Goal: Information Seeking & Learning: Learn about a topic

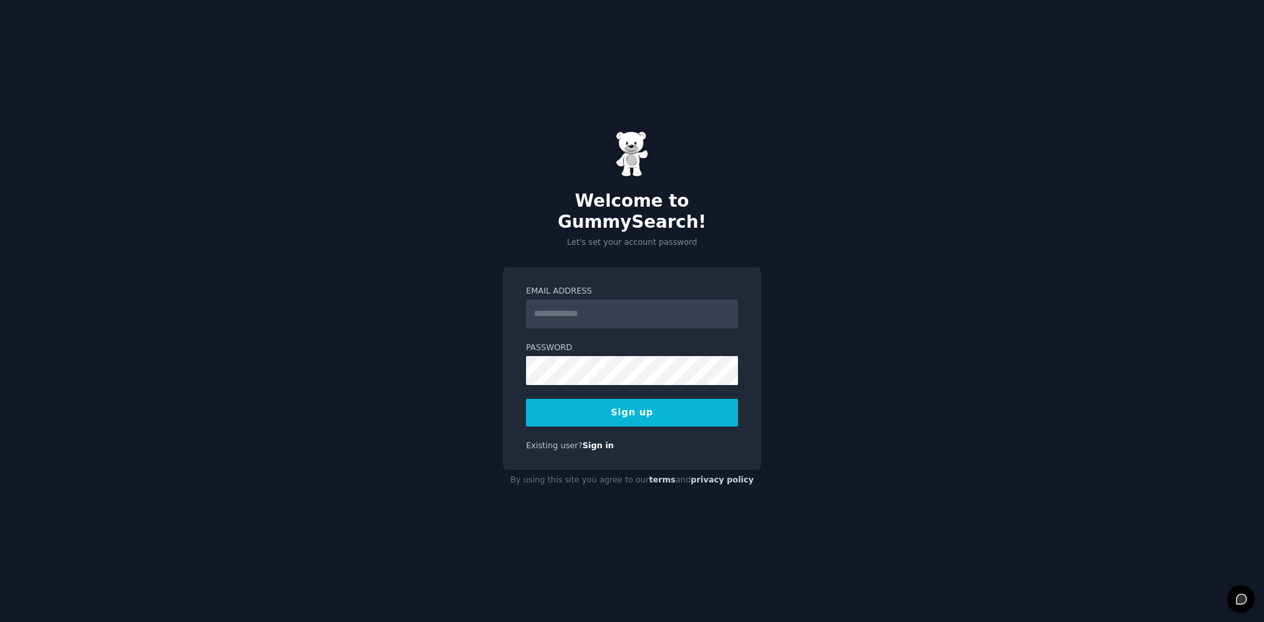
click at [687, 300] on input "Email Address" at bounding box center [632, 314] width 212 height 29
type input "**********"
click at [535, 400] on button "Sign up" at bounding box center [632, 413] width 212 height 28
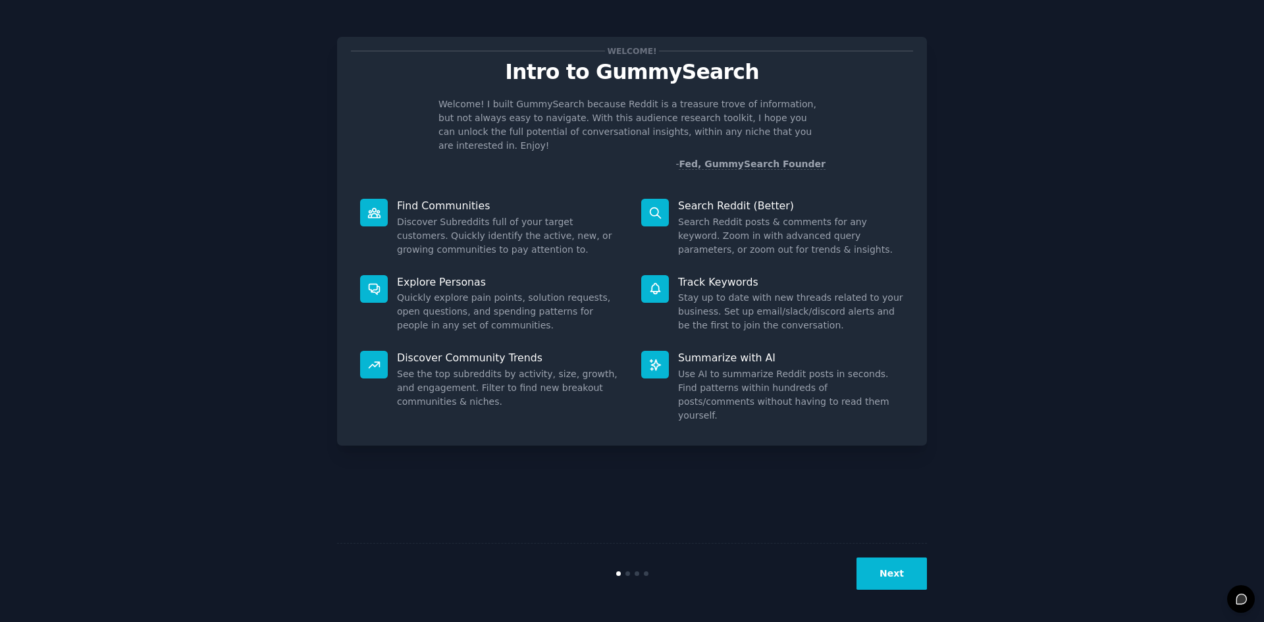
click at [897, 573] on button "Next" at bounding box center [892, 574] width 70 height 32
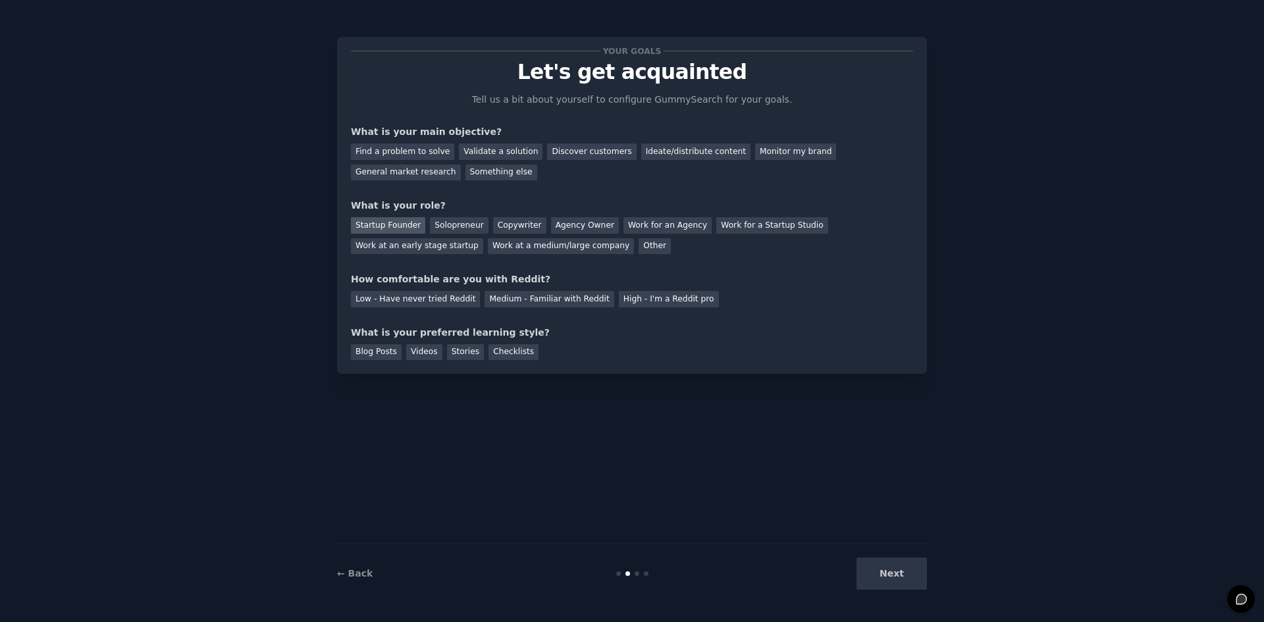
click at [400, 222] on div "Startup Founder" at bounding box center [388, 225] width 74 height 16
click at [447, 225] on div "Solopreneur" at bounding box center [459, 225] width 58 height 16
click at [445, 294] on div "Low - Have never tried Reddit" at bounding box center [415, 299] width 129 height 16
click at [392, 352] on div "Blog Posts" at bounding box center [376, 352] width 51 height 16
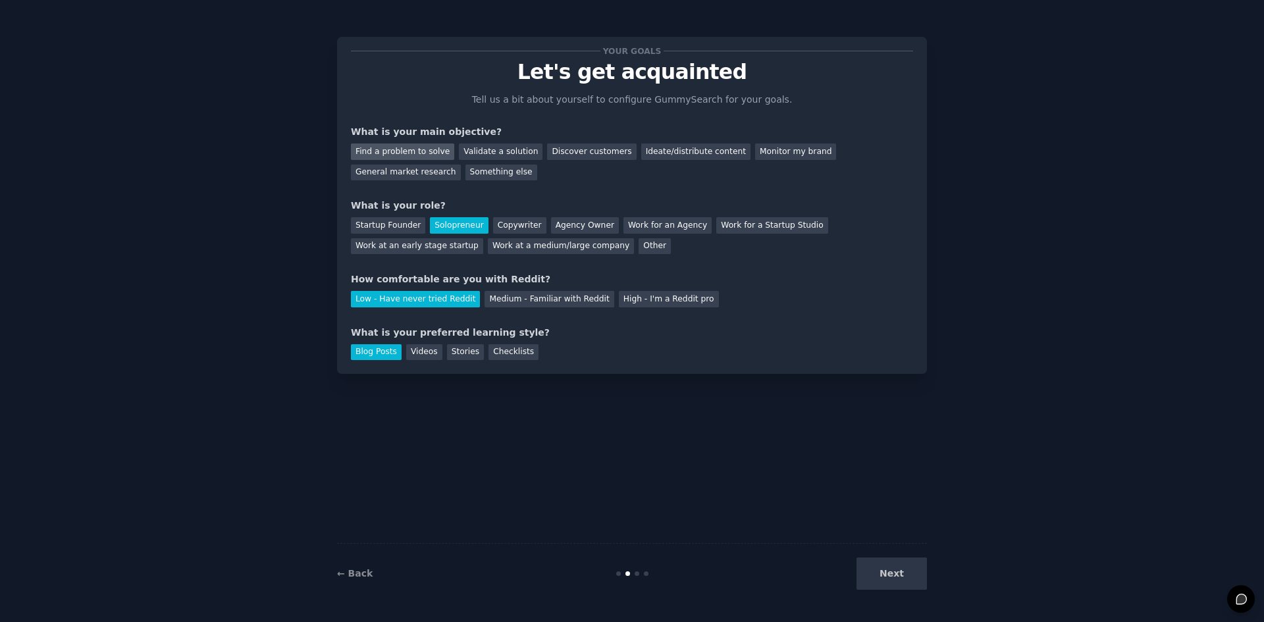
click at [398, 153] on div "Find a problem to solve" at bounding box center [402, 152] width 103 height 16
click at [898, 572] on button "Next" at bounding box center [892, 574] width 70 height 32
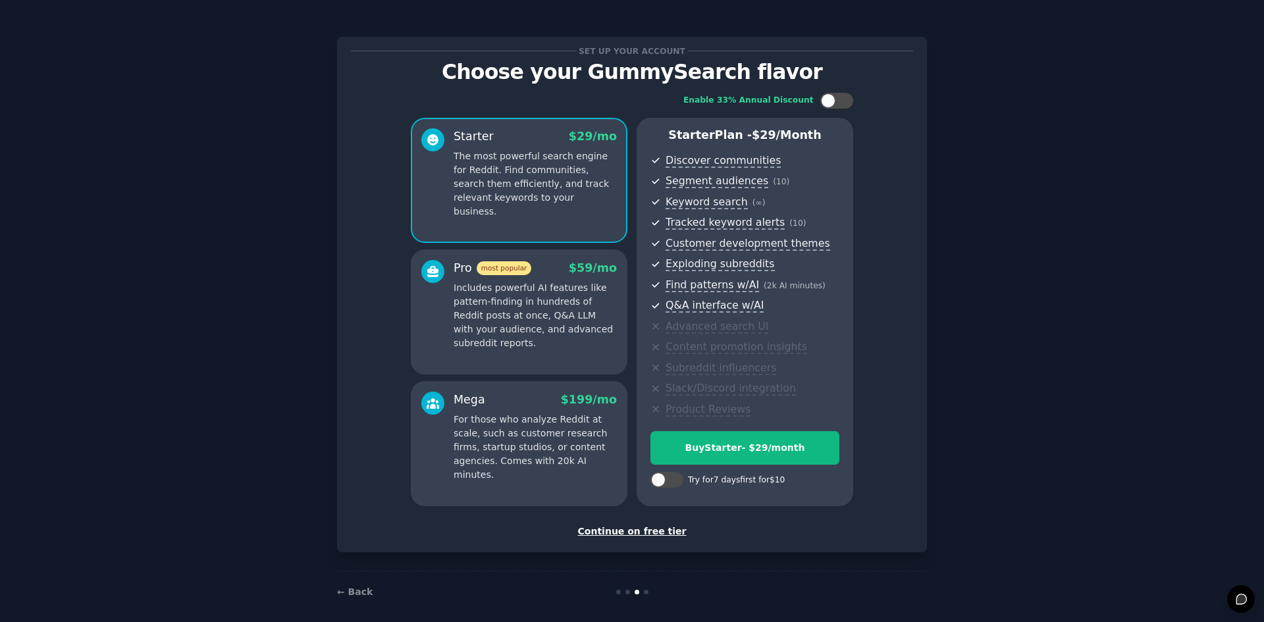
click at [660, 537] on div "Continue on free tier" at bounding box center [632, 532] width 562 height 14
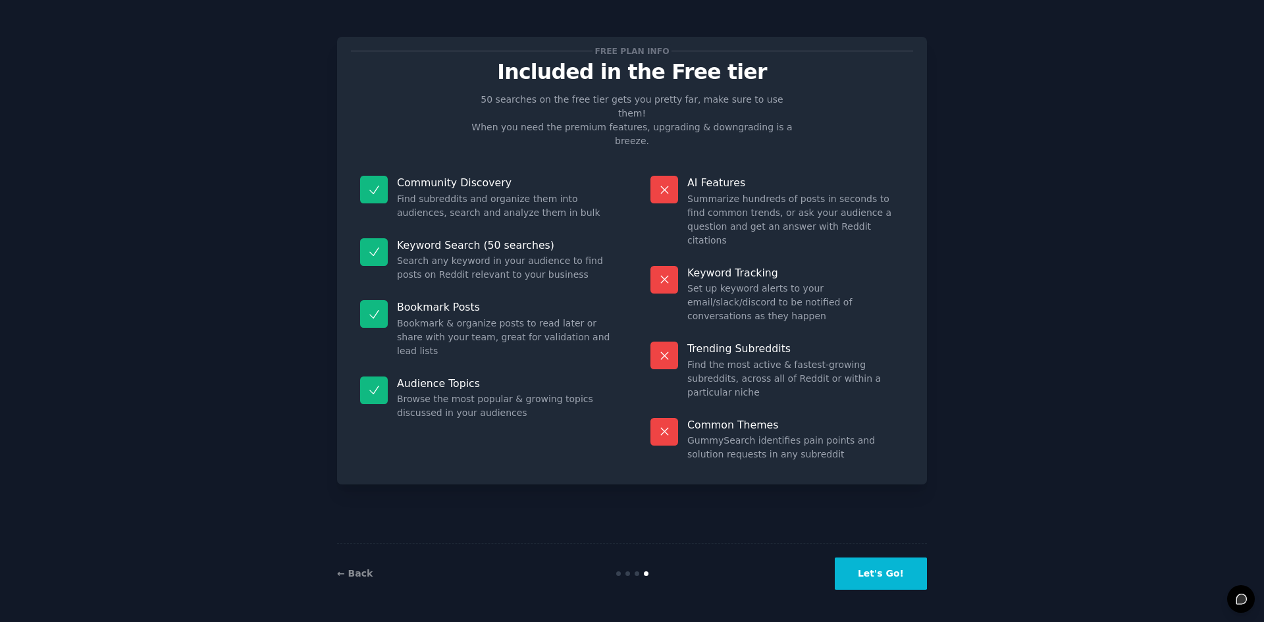
click at [891, 566] on button "Let's Go!" at bounding box center [881, 574] width 92 height 32
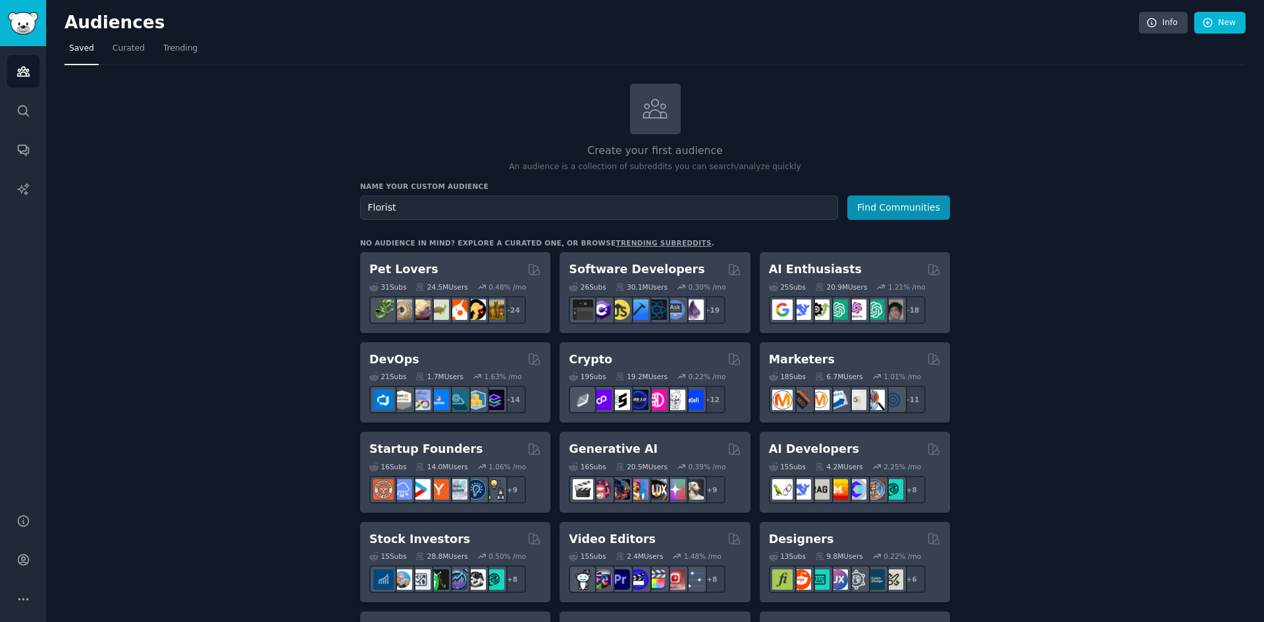
type input "Florist"
click at [847, 196] on button "Find Communities" at bounding box center [898, 208] width 103 height 24
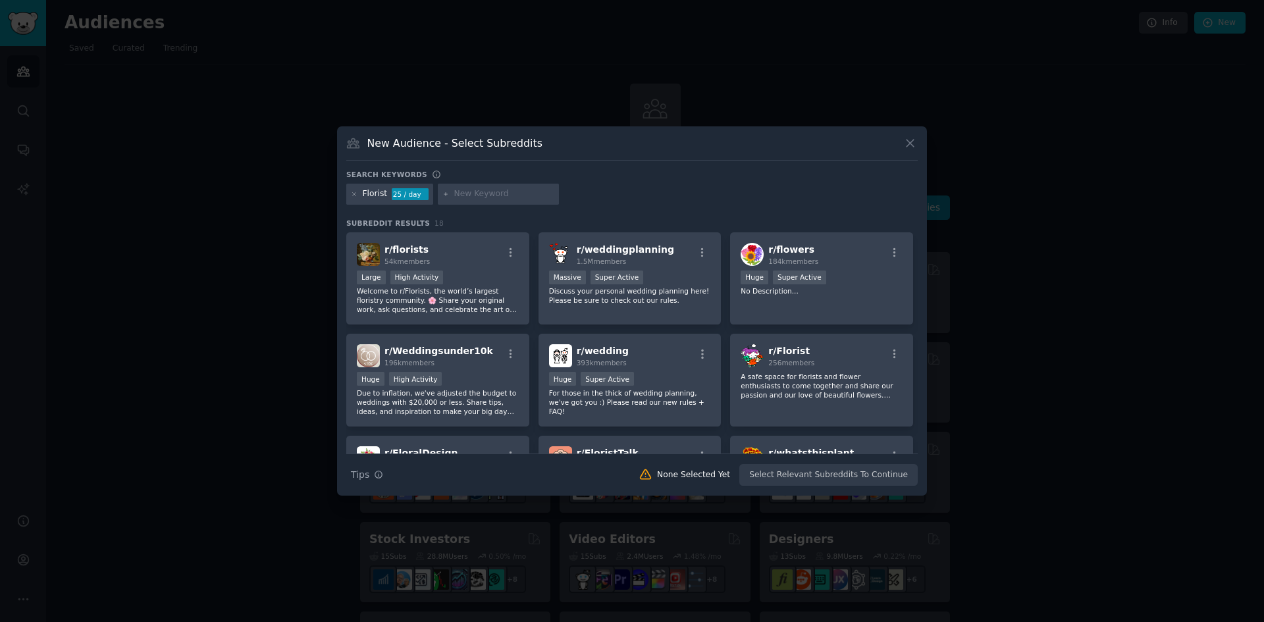
drag, startPoint x: 489, startPoint y: 257, endPoint x: 635, endPoint y: 203, distance: 155.2
click at [635, 204] on div "Florist 25 / day" at bounding box center [631, 197] width 571 height 26
click at [485, 307] on p "Welcome to r/Florists, the world’s largest floristry community. 🌸 Share your or…" at bounding box center [438, 300] width 162 height 28
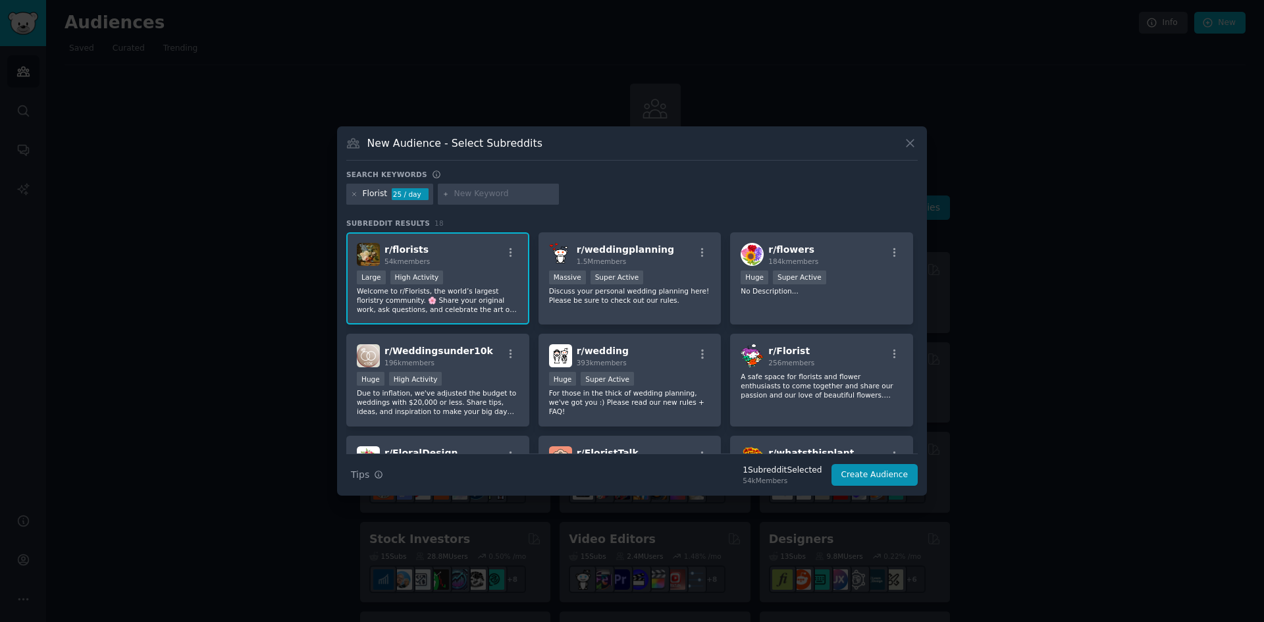
click at [494, 197] on input "text" at bounding box center [504, 194] width 100 height 12
type input "FloristShops"
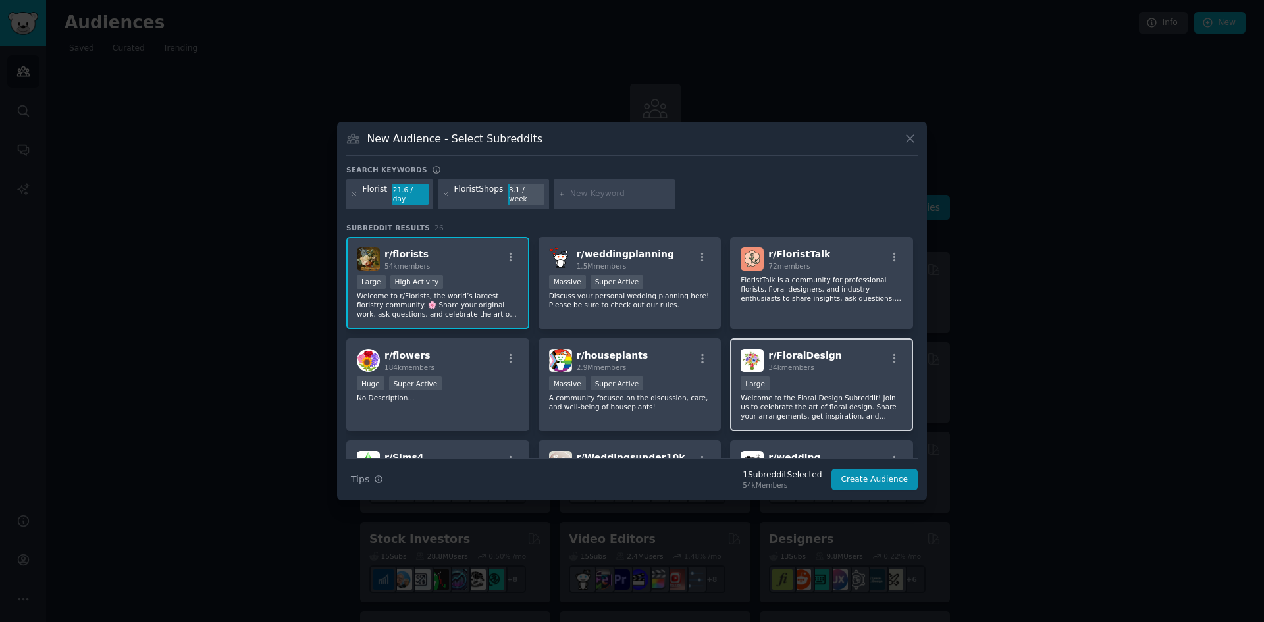
click at [793, 393] on p "Welcome to the Floral Design Subreddit! Join us to celebrate the art of floral …" at bounding box center [822, 407] width 162 height 28
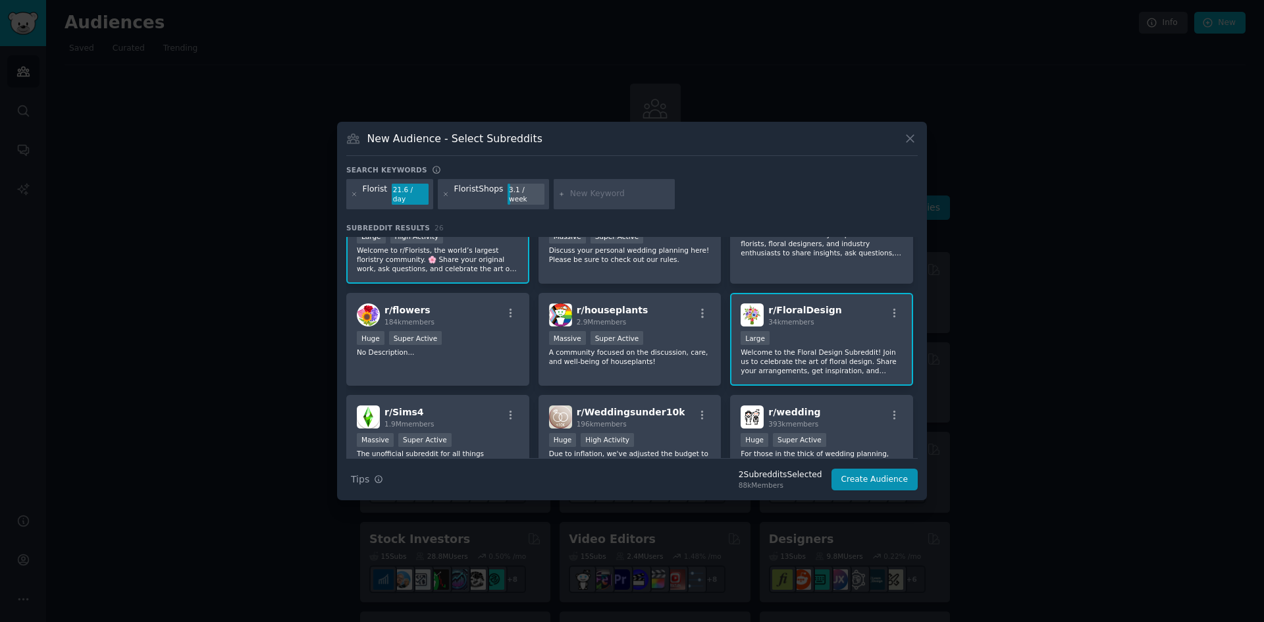
scroll to position [66, 0]
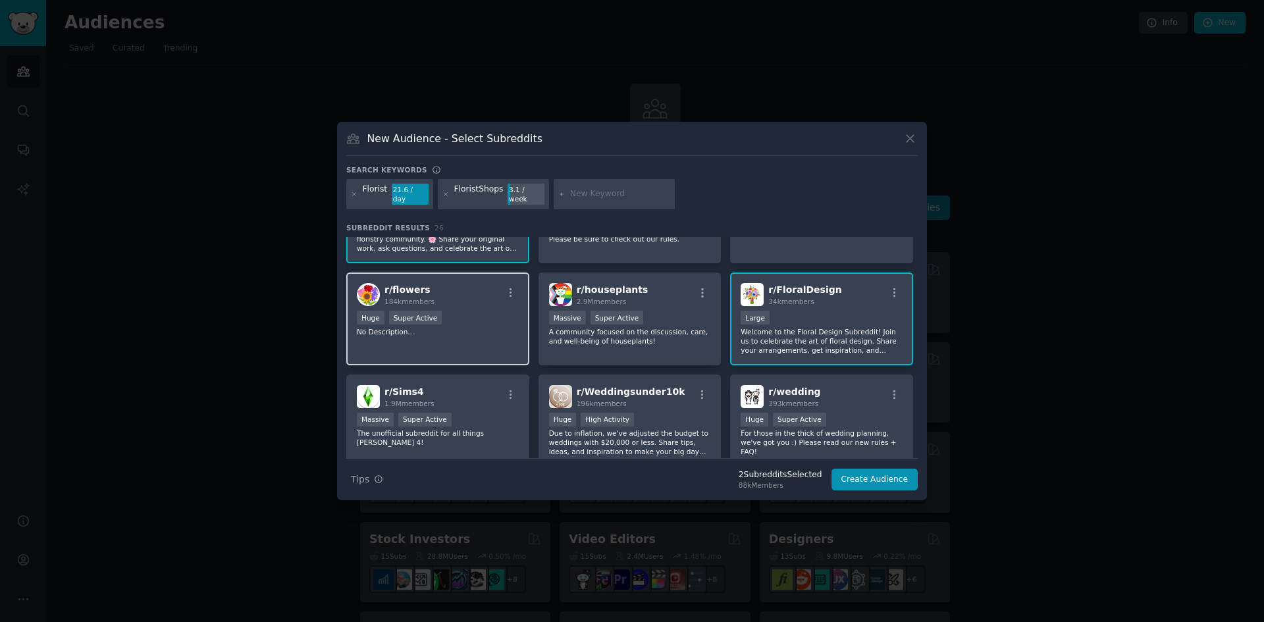
click at [433, 327] on p "No Description..." at bounding box center [438, 331] width 162 height 9
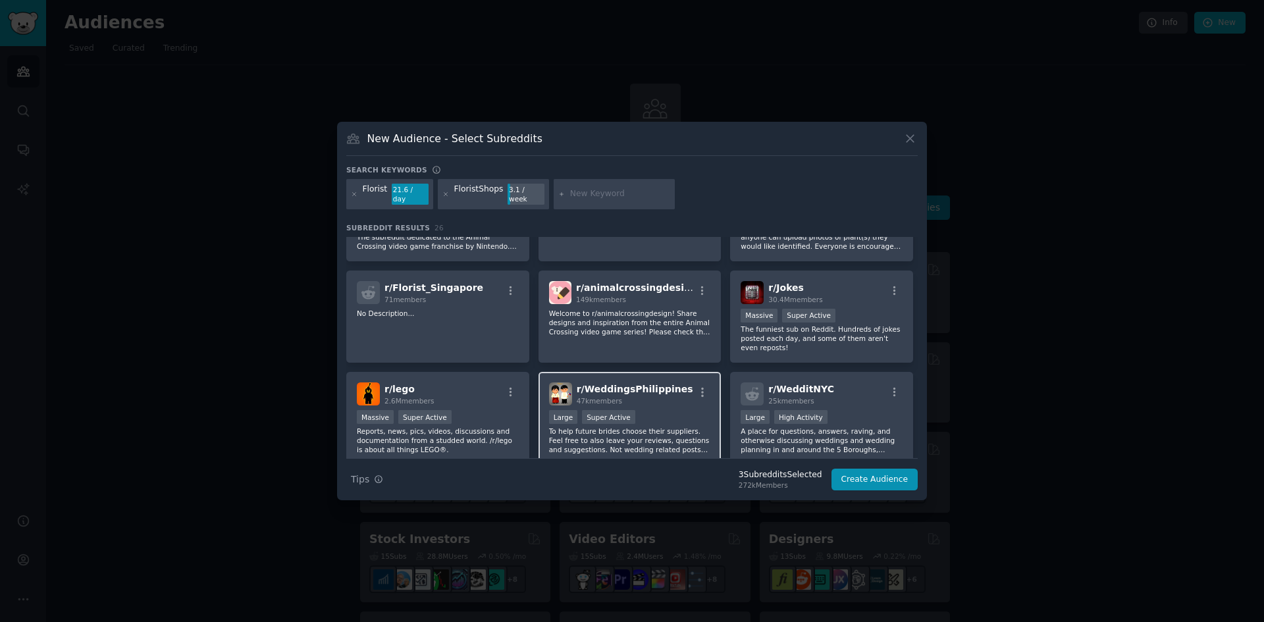
scroll to position [395, 0]
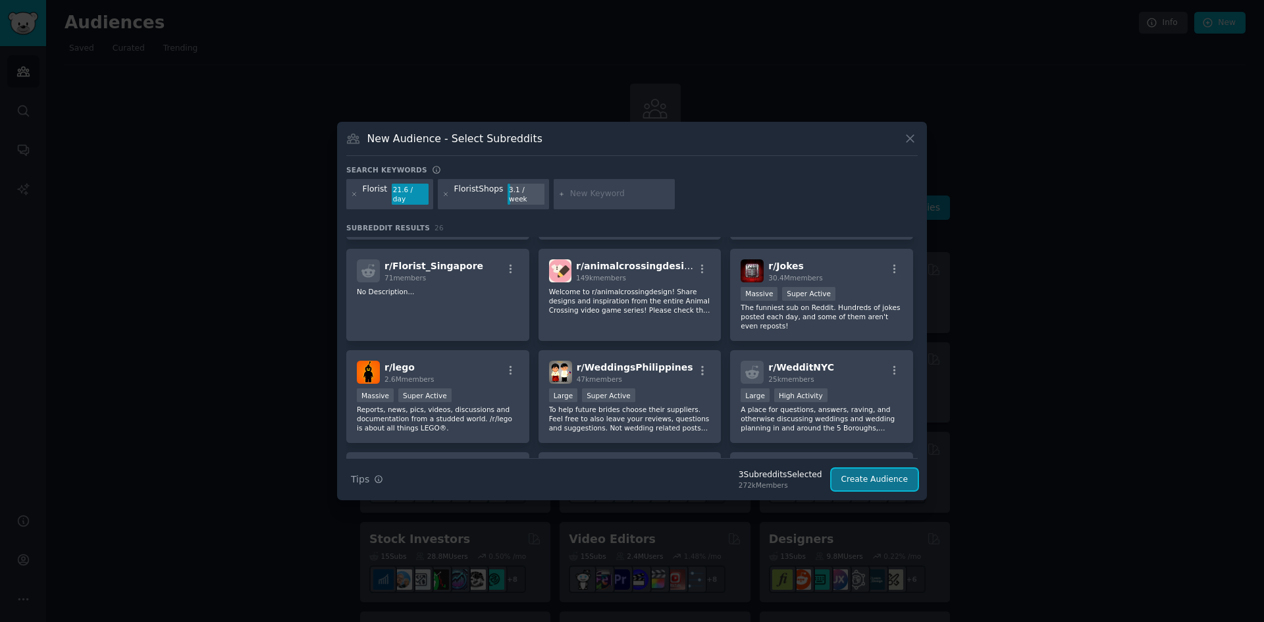
click at [899, 482] on button "Create Audience" at bounding box center [875, 480] width 87 height 22
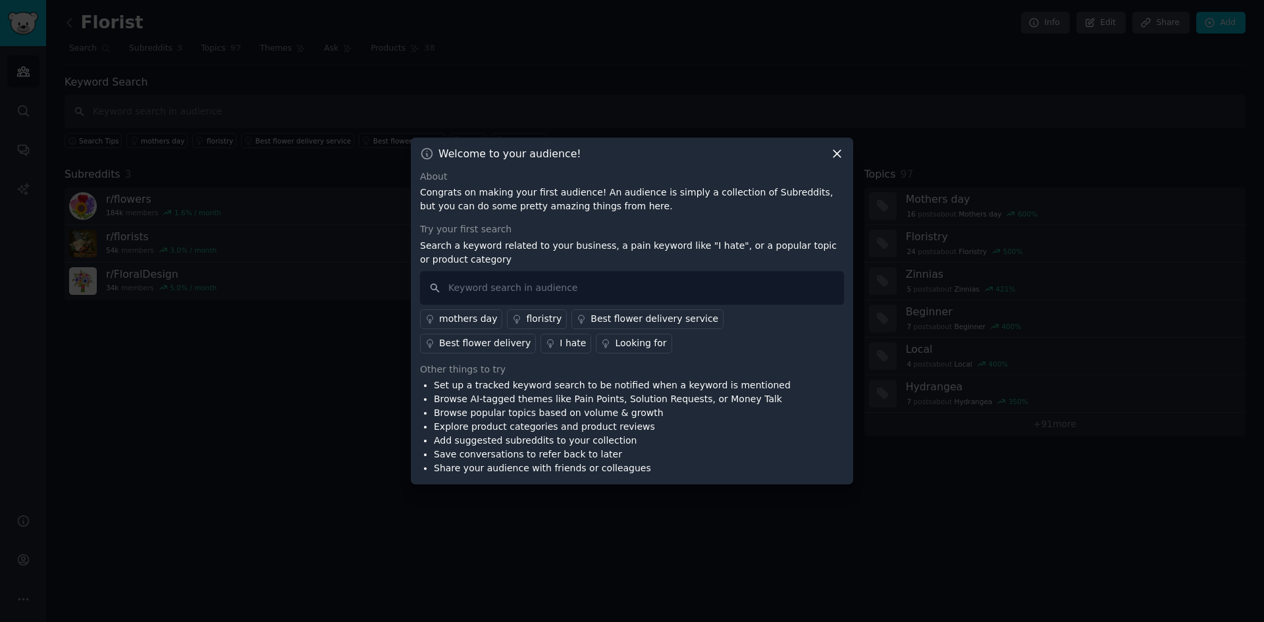
click at [834, 161] on div "Welcome to your audience! About Congrats on making your first audience! An audi…" at bounding box center [632, 312] width 442 height 348
click at [839, 153] on icon at bounding box center [837, 154] width 14 height 14
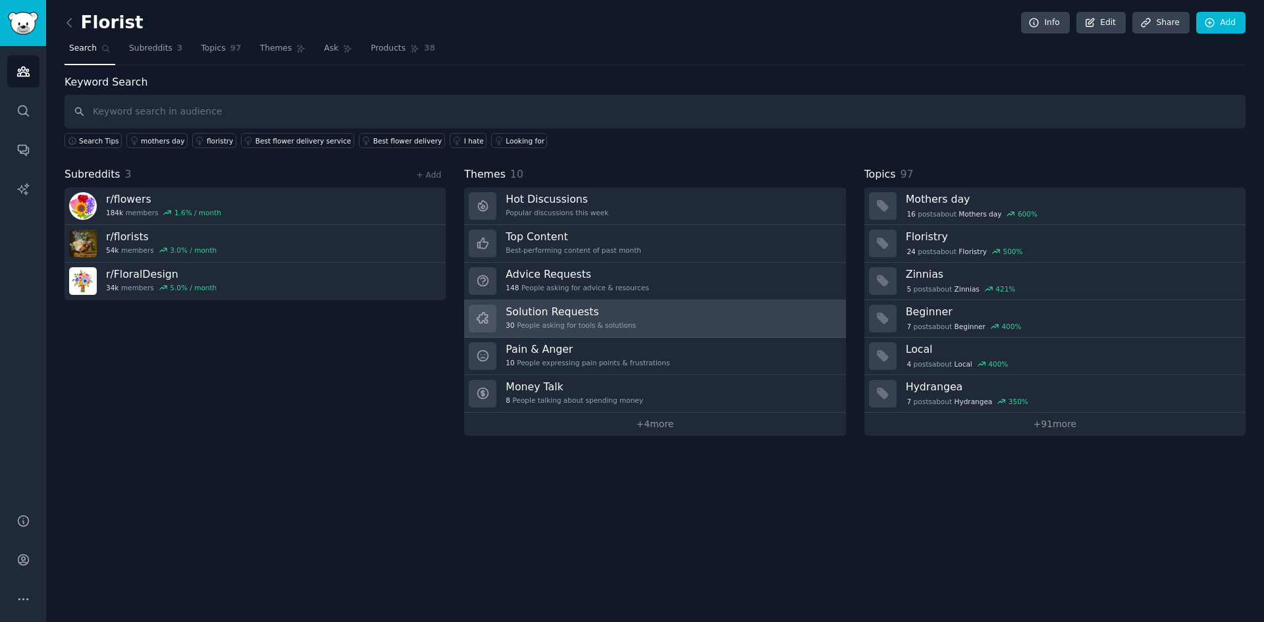
click at [581, 319] on div "Solution Requests 30 People asking for tools & solutions" at bounding box center [571, 319] width 130 height 28
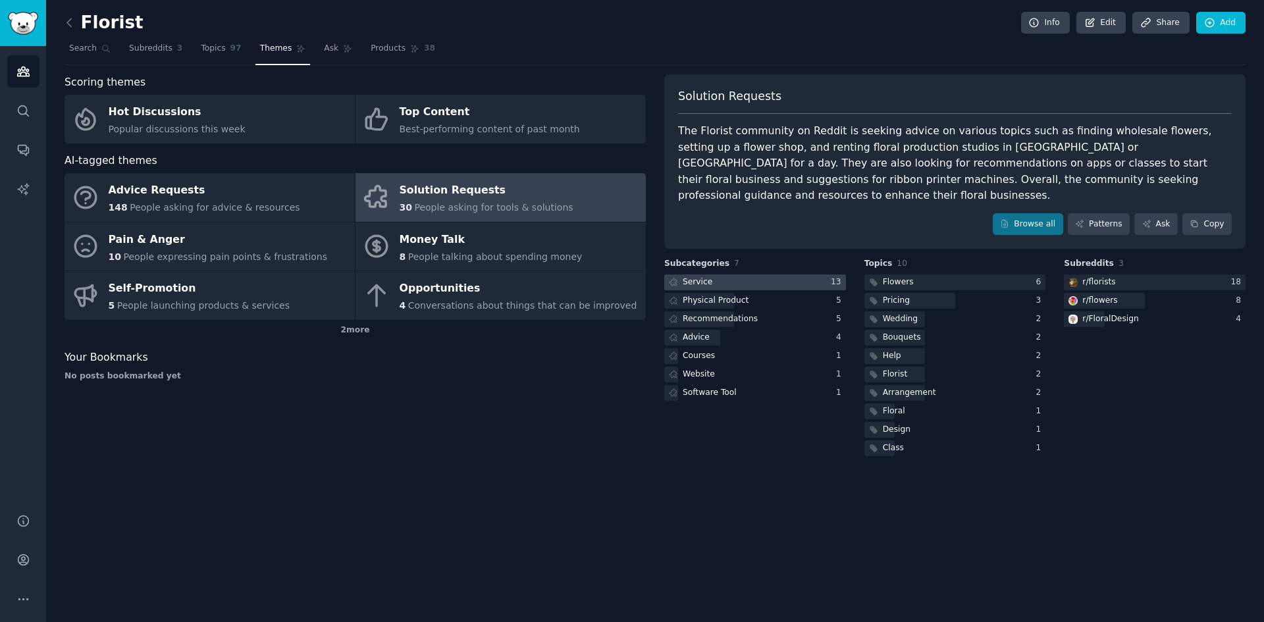
click at [777, 275] on div at bounding box center [755, 283] width 182 height 16
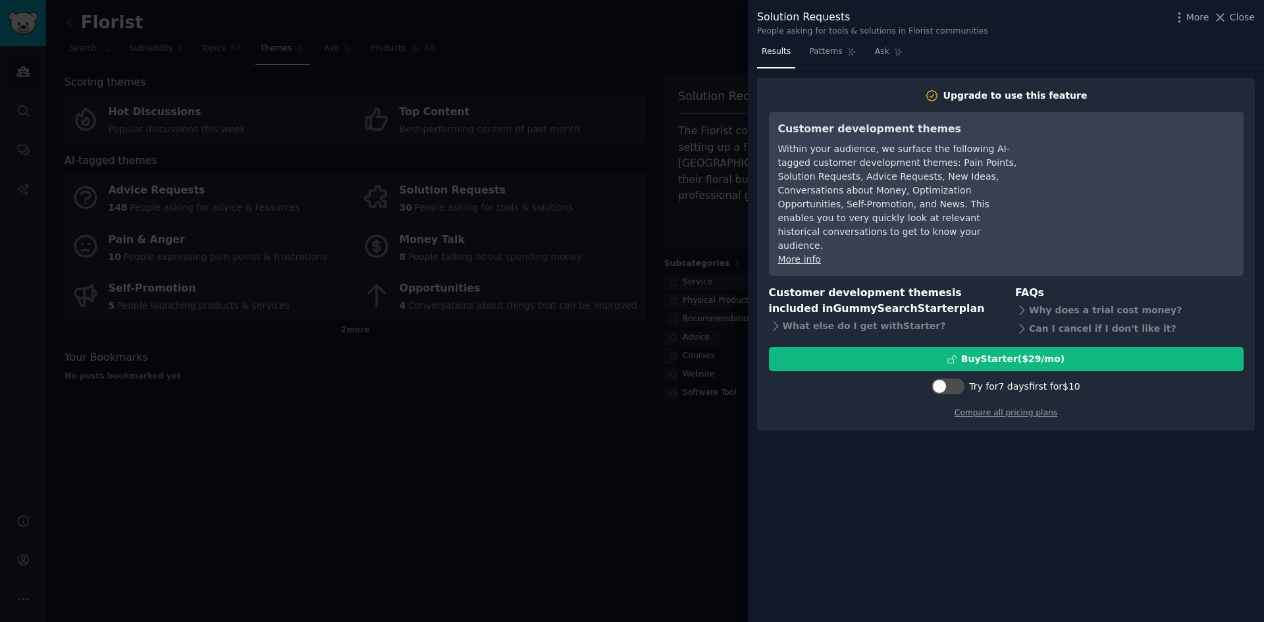
click at [662, 285] on div at bounding box center [632, 311] width 1264 height 622
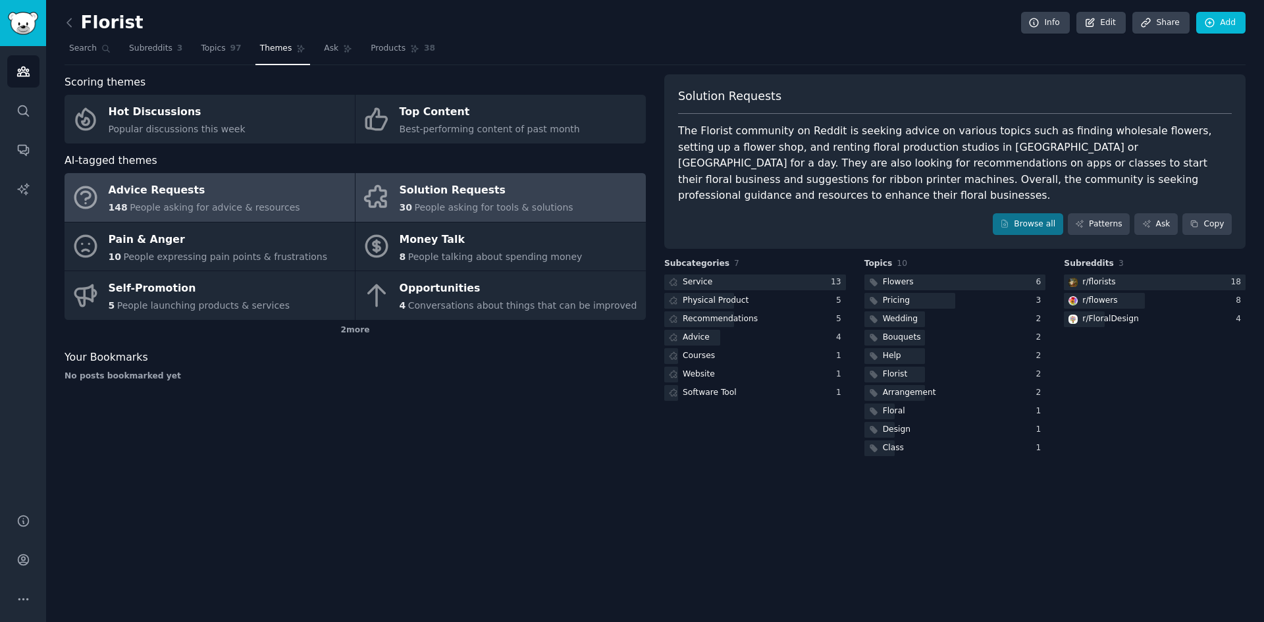
click at [270, 192] on div "Advice Requests" at bounding box center [205, 190] width 192 height 21
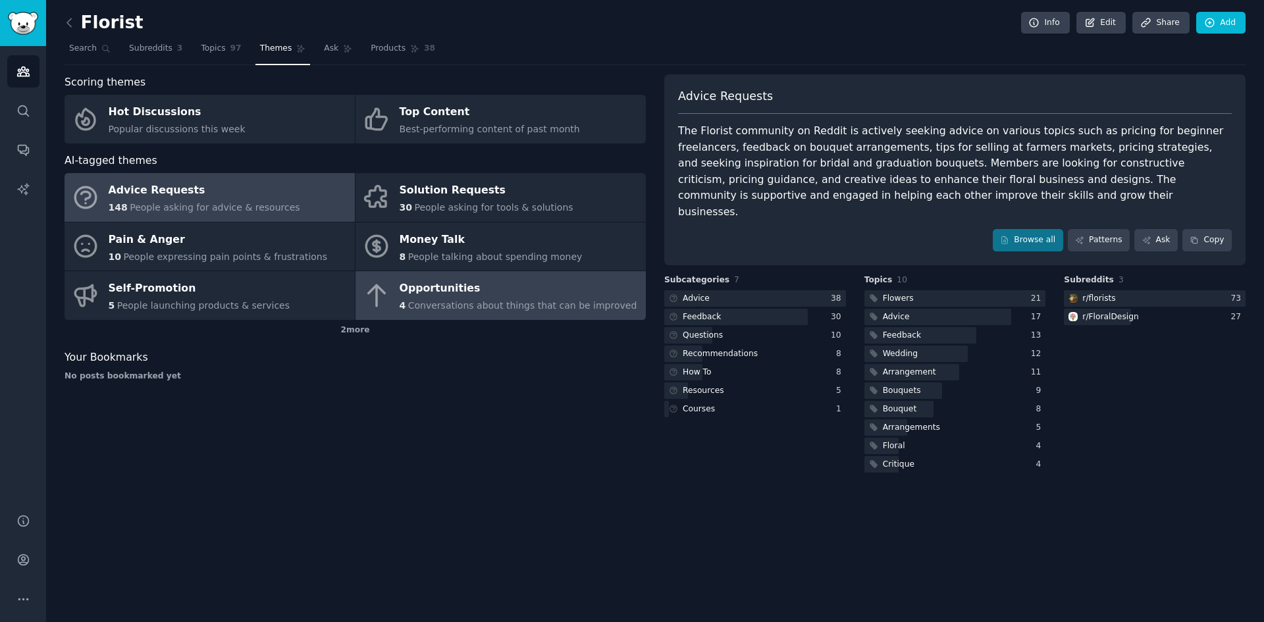
click at [417, 308] on span "Conversations about things that can be improved" at bounding box center [522, 305] width 229 height 11
